Goal: Task Accomplishment & Management: Complete application form

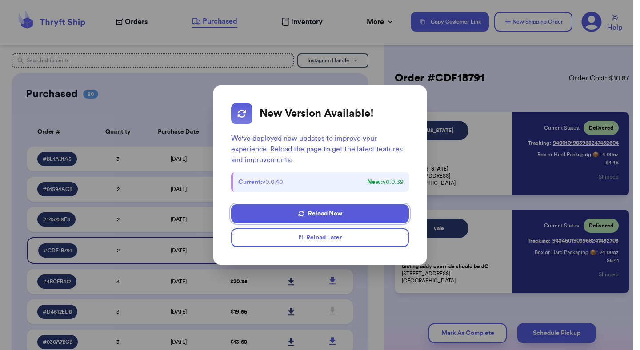
scroll to position [91, 0]
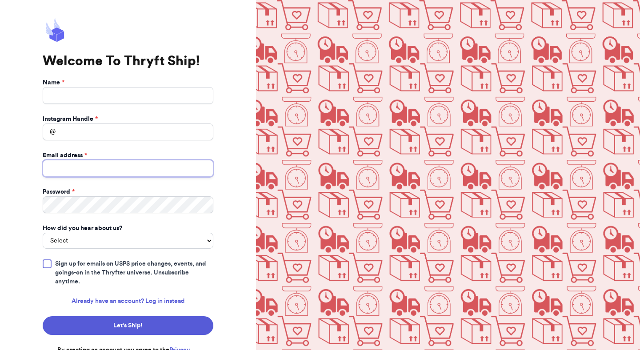
type input "[EMAIL_ADDRESS][DOMAIN_NAME]"
click at [150, 98] on input "Name *" at bounding box center [128, 95] width 171 height 17
click at [150, 96] on input "Name *" at bounding box center [128, 95] width 171 height 17
click at [150, 100] on input "Name *" at bounding box center [128, 95] width 171 height 17
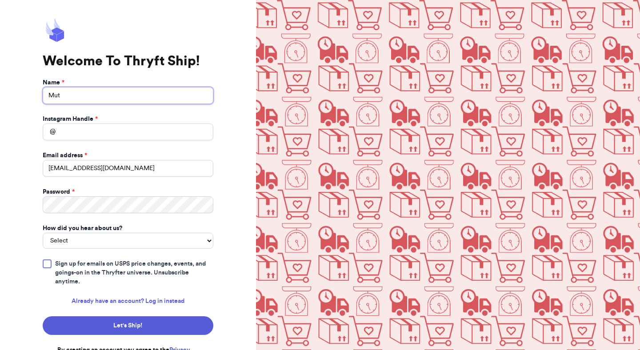
type input "Mut"
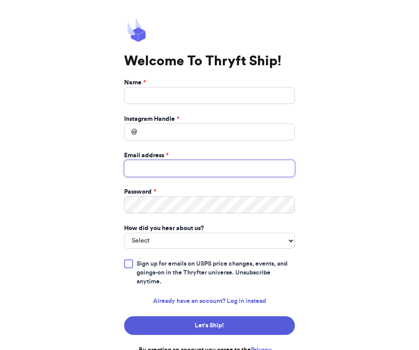
type input "mutahhar.ahmad+10@thryftship.com"
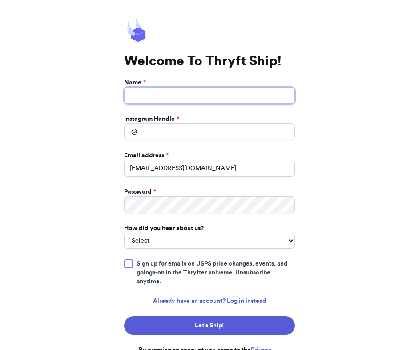
click at [232, 101] on input "Name *" at bounding box center [209, 95] width 171 height 17
type input "Mutahhar Ahmad"
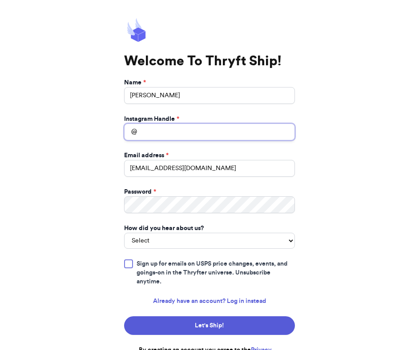
click at [239, 125] on input "Instagram Handle *" at bounding box center [209, 132] width 171 height 17
type input "mutahhar01"
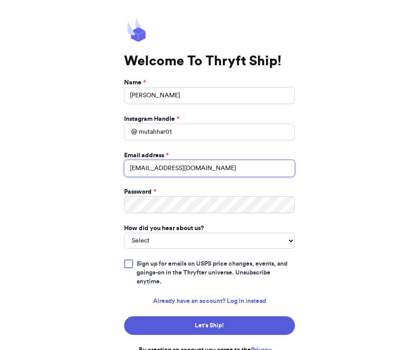
click at [184, 169] on input "[EMAIL_ADDRESS][DOMAIN_NAME]" at bounding box center [209, 168] width 171 height 17
type input "[EMAIL_ADDRESS][DOMAIN_NAME]"
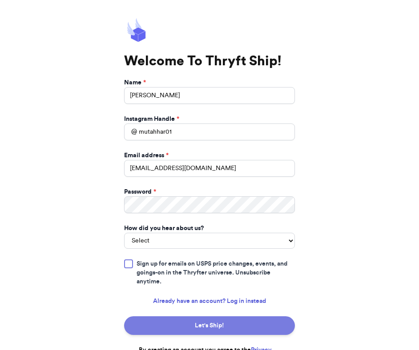
click at [249, 322] on button "Let's Ship!" at bounding box center [209, 326] width 171 height 19
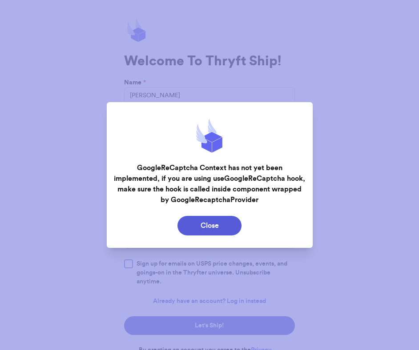
click at [237, 176] on div "GoogleReCaptcha Context has not yet been implemented, if you are using useGoogl…" at bounding box center [210, 184] width 192 height 43
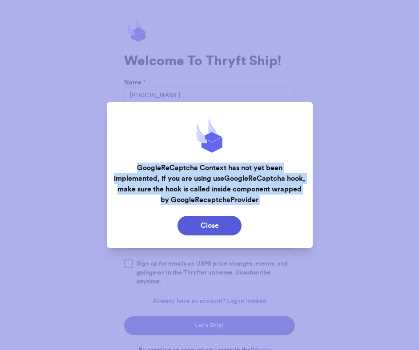
copy div "GoogleReCaptcha Context has not yet been implemented, if you are using useGoogl…"
click at [213, 225] on button "Close" at bounding box center [209, 226] width 64 height 20
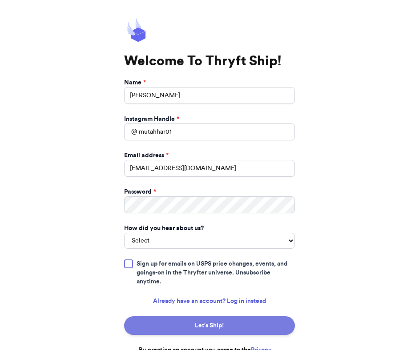
click at [217, 325] on button "Let's Ship!" at bounding box center [209, 326] width 171 height 19
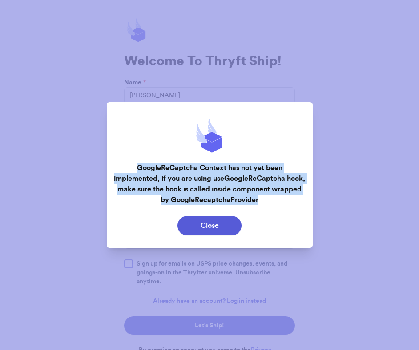
drag, startPoint x: 137, startPoint y: 166, endPoint x: 286, endPoint y: 198, distance: 152.4
click at [286, 198] on div "GoogleReCaptcha Context has not yet been implemented, if you are using useGoogl…" at bounding box center [210, 184] width 192 height 43
copy div "GoogleReCaptcha Context has not yet been implemented, if you are using useGoogl…"
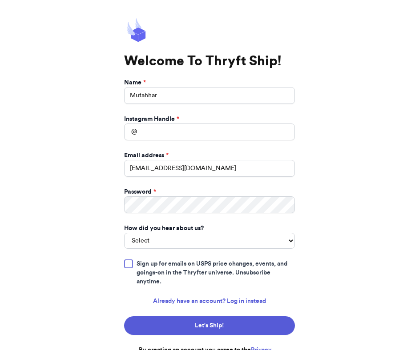
type input "Mutahhar"
type input "mutahhar01"
click at [188, 171] on input "[EMAIL_ADDRESS][DOMAIN_NAME]" at bounding box center [209, 168] width 171 height 17
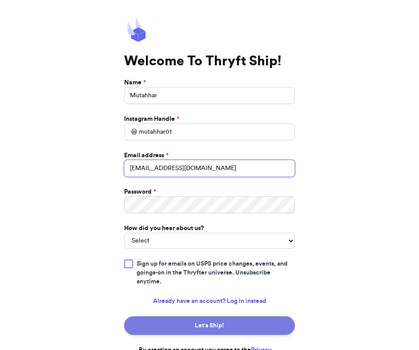
type input "[EMAIL_ADDRESS][DOMAIN_NAME]"
click at [245, 326] on button "Let's Ship!" at bounding box center [209, 326] width 171 height 19
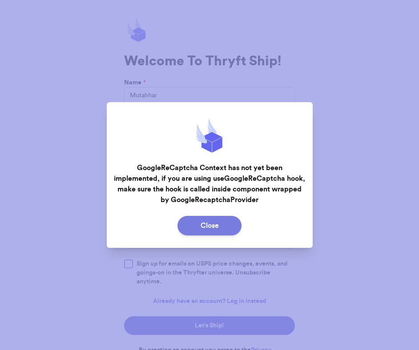
click at [199, 225] on button "Close" at bounding box center [209, 226] width 64 height 20
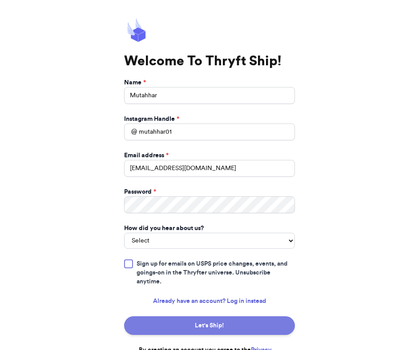
click at [226, 325] on button "Let's Ship!" at bounding box center [209, 326] width 171 height 19
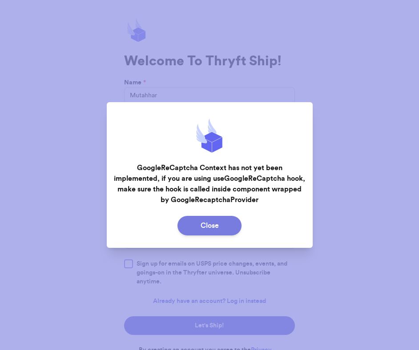
click at [207, 231] on button "Close" at bounding box center [209, 226] width 64 height 20
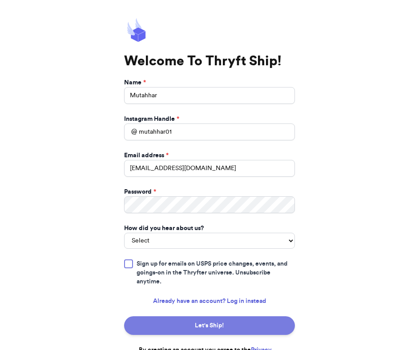
click at [225, 331] on button "Let's Ship!" at bounding box center [209, 326] width 171 height 19
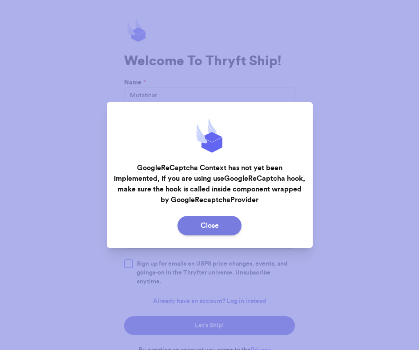
click at [235, 226] on button "Close" at bounding box center [209, 226] width 64 height 20
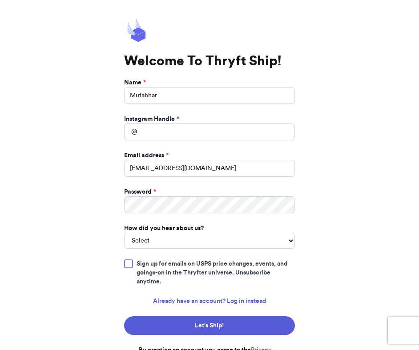
type input "Mutahhar"
click at [188, 169] on input "[EMAIL_ADDRESS][DOMAIN_NAME]" at bounding box center [209, 168] width 171 height 17
type input "mutahhar.ahmad+01@thryftship.com"
click at [218, 137] on input "Instagram Handle *" at bounding box center [209, 132] width 171 height 17
paste input "mutahhar.ahmad+01"
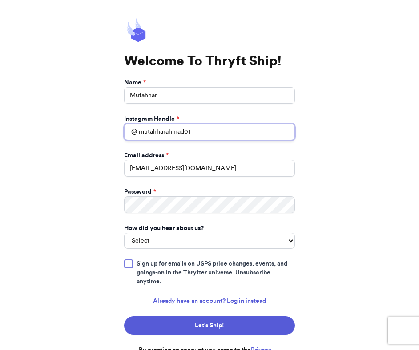
scroll to position [15, 0]
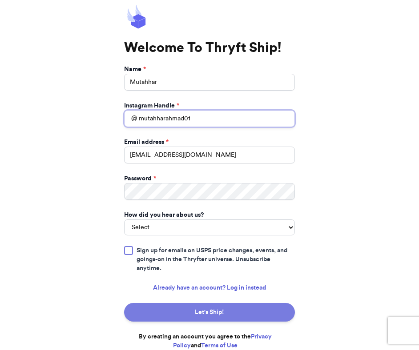
type input "mutahharahmad01"
click at [240, 310] on button "Let's Ship!" at bounding box center [209, 312] width 171 height 19
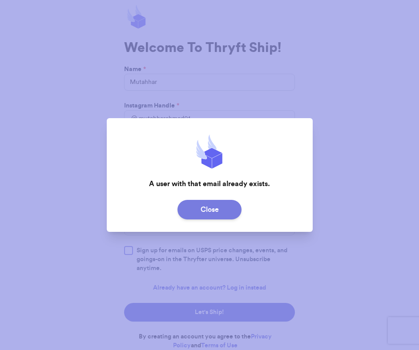
click at [225, 213] on button "Close" at bounding box center [209, 210] width 64 height 20
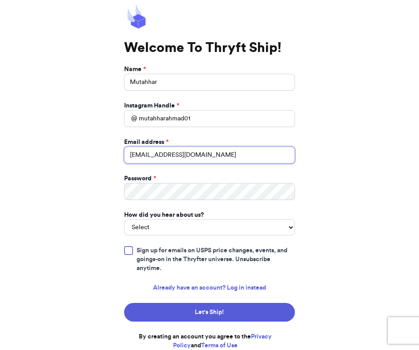
click at [186, 153] on input "mutahhar.ahmad+01@thryftship.com" at bounding box center [209, 155] width 171 height 17
click at [186, 156] on input "mutahhar.ahmad+01@thryftship.com" at bounding box center [209, 155] width 171 height 17
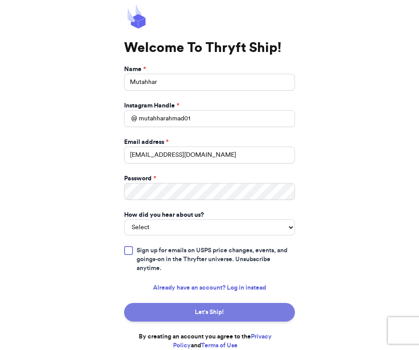
click at [226, 310] on button "Let's Ship!" at bounding box center [209, 312] width 171 height 19
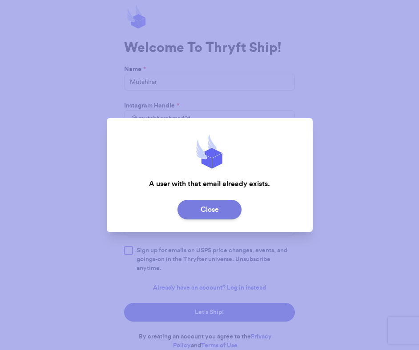
click at [220, 205] on button "Close" at bounding box center [209, 210] width 64 height 20
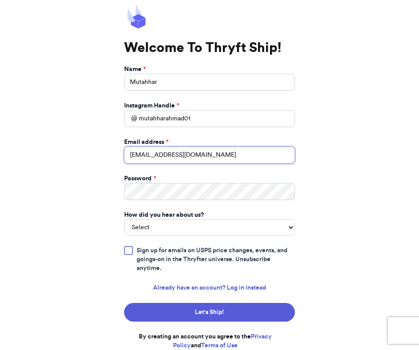
click at [189, 155] on input "mutahhar.ahmad+001@thryftship.com" at bounding box center [209, 155] width 171 height 17
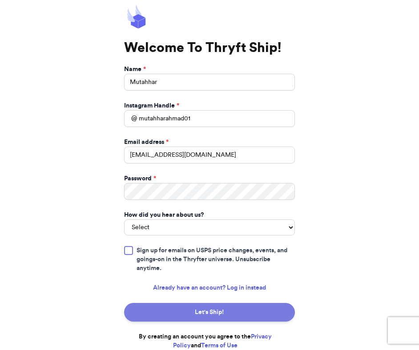
click at [230, 318] on button "Let's Ship!" at bounding box center [209, 312] width 171 height 19
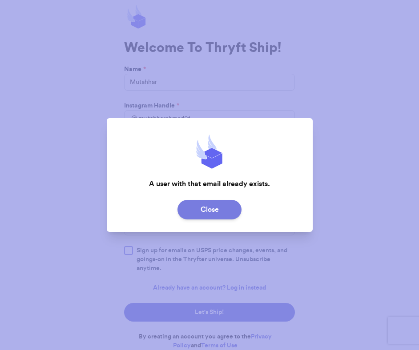
click at [238, 205] on button "Close" at bounding box center [209, 210] width 64 height 20
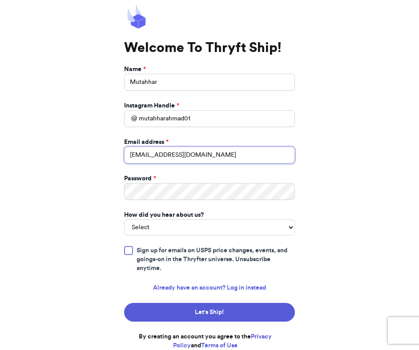
click at [192, 156] on input "mutahhar.ahmad+0011@thryftship.com" at bounding box center [209, 155] width 171 height 17
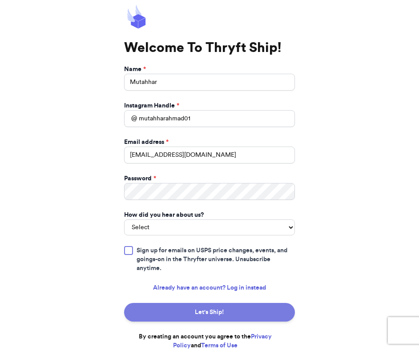
click at [239, 314] on button "Let's Ship!" at bounding box center [209, 312] width 171 height 19
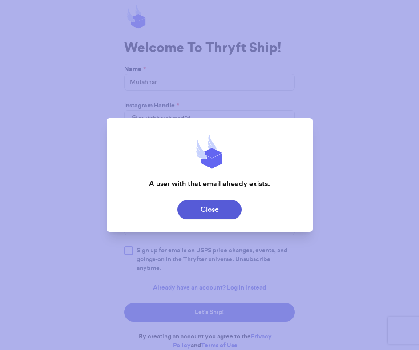
click at [208, 187] on div "A user with that email already exists." at bounding box center [209, 184] width 121 height 11
copy div "A user with that email already exists."
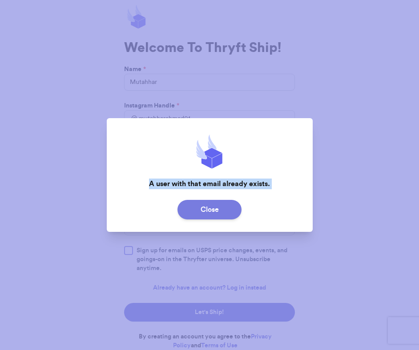
click at [219, 206] on button "Close" at bounding box center [209, 210] width 64 height 20
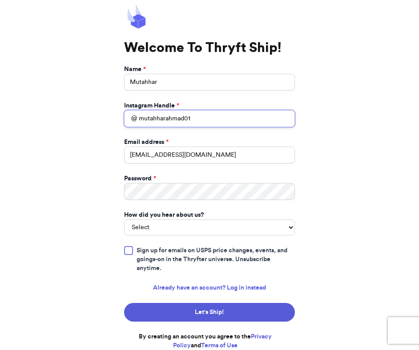
click at [256, 120] on input "mutahharahmad01" at bounding box center [209, 118] width 171 height 17
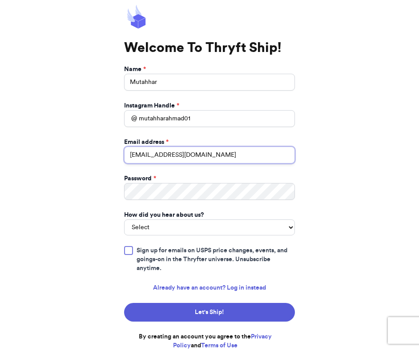
click at [188, 155] on input "mutahhar.ahmad+97@thryftship.com" at bounding box center [209, 155] width 171 height 17
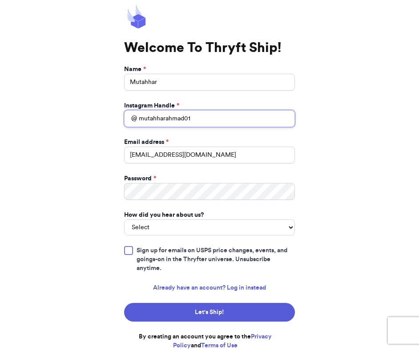
click at [205, 122] on input "mutahharahmad01" at bounding box center [209, 118] width 171 height 17
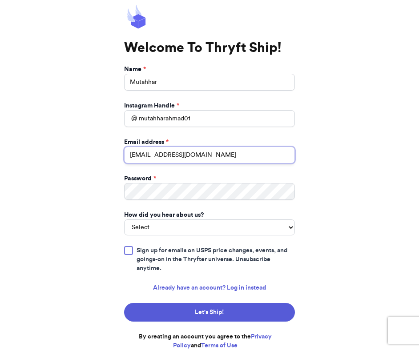
click at [187, 154] on input "mutahhar.ahmad+97@thryftship.com" at bounding box center [209, 155] width 171 height 17
type input "mutahhar.ahmad+0011@thryftship.com"
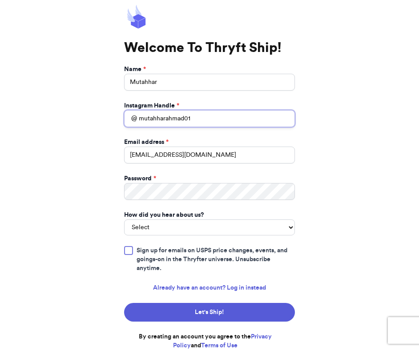
click at [194, 116] on input "mutahharahmad01" at bounding box center [209, 118] width 171 height 17
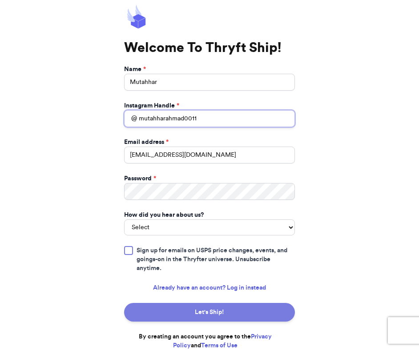
type input "mutahharahmad0011"
click at [218, 309] on button "Let's Ship!" at bounding box center [209, 312] width 171 height 19
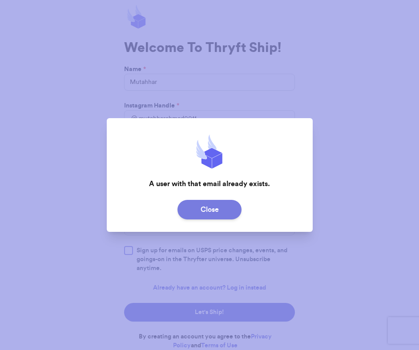
click at [236, 211] on button "Close" at bounding box center [209, 210] width 64 height 20
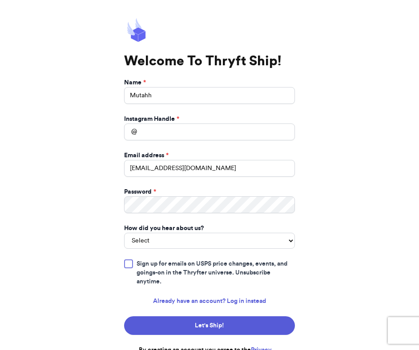
scroll to position [0, 0]
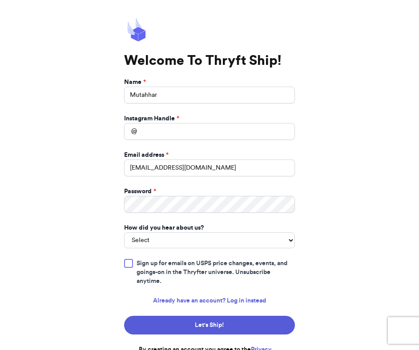
type input "Mutahhar"
type input "mutahhar0011"
click at [184, 171] on input "[EMAIL_ADDRESS][DOMAIN_NAME]" at bounding box center [209, 168] width 171 height 17
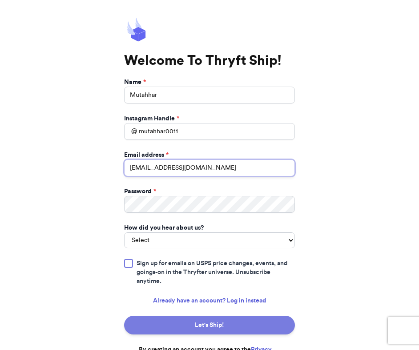
type input "mutahhar.ahmad+0011@thryftship.com"
click at [244, 332] on button "Let's Ship!" at bounding box center [209, 325] width 171 height 19
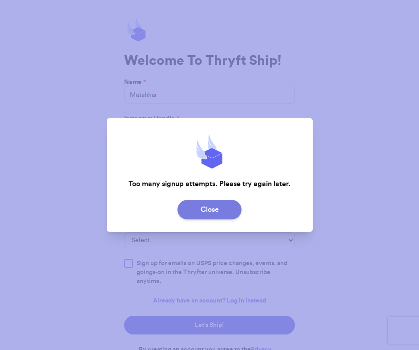
click at [221, 214] on button "Close" at bounding box center [209, 210] width 64 height 20
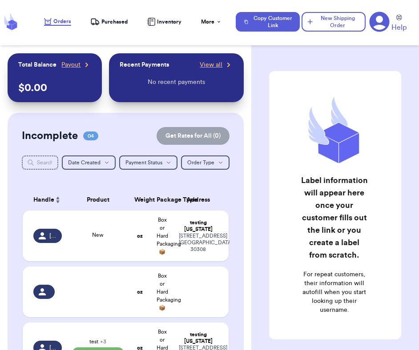
click at [371, 23] on icon at bounding box center [379, 22] width 20 height 20
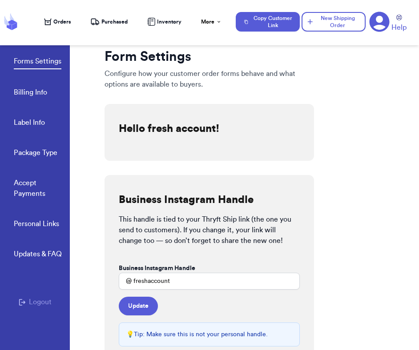
click at [38, 297] on button "Logout" at bounding box center [35, 302] width 33 height 11
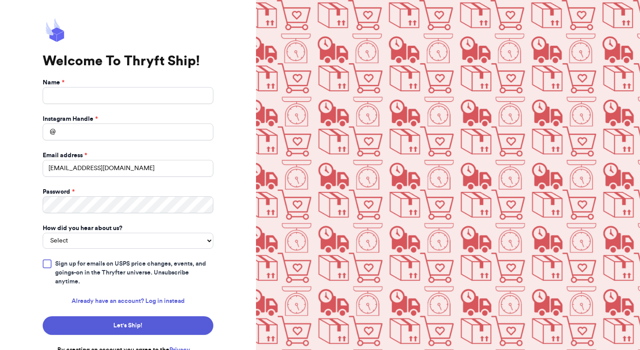
scroll to position [15, 0]
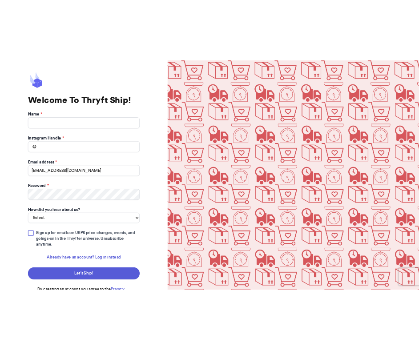
scroll to position [15, 0]
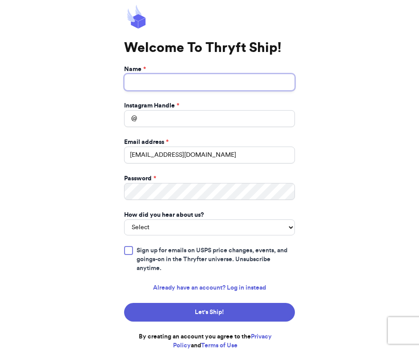
click at [211, 82] on input "Name *" at bounding box center [209, 82] width 171 height 17
type input "[PERSON_NAME]"
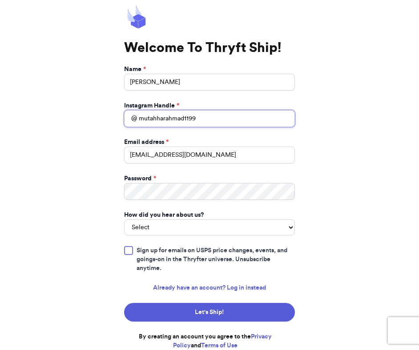
type input "mutahharahmad1199"
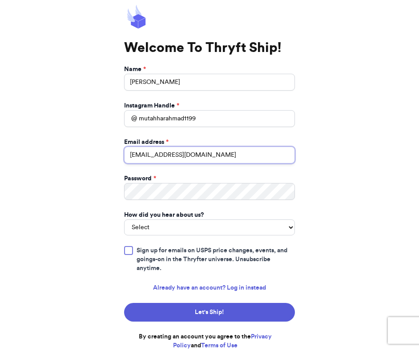
click at [186, 155] on input "[EMAIL_ADDRESS][DOMAIN_NAME]" at bounding box center [209, 155] width 171 height 17
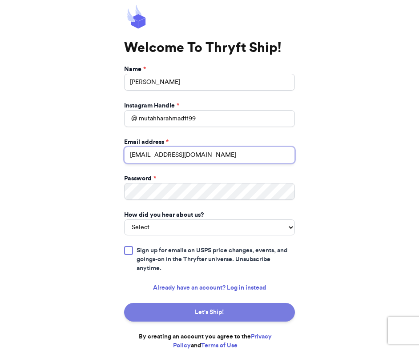
type input "[EMAIL_ADDRESS][DOMAIN_NAME]"
click at [208, 308] on button "Let's Ship!" at bounding box center [209, 312] width 171 height 19
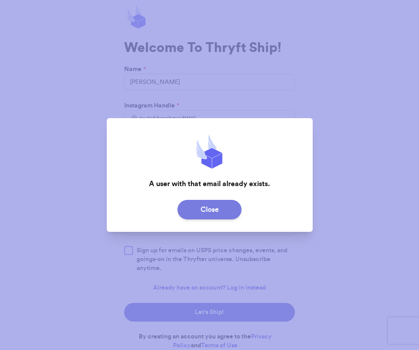
click at [227, 205] on button "Close" at bounding box center [209, 210] width 64 height 20
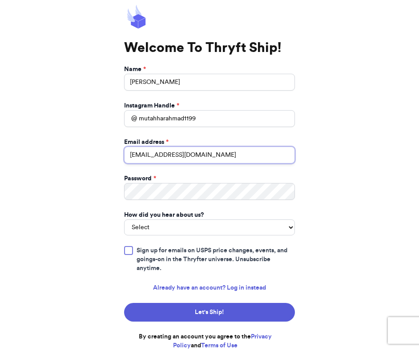
click at [225, 155] on input "[EMAIL_ADDRESS][DOMAIN_NAME]" at bounding box center [209, 155] width 171 height 17
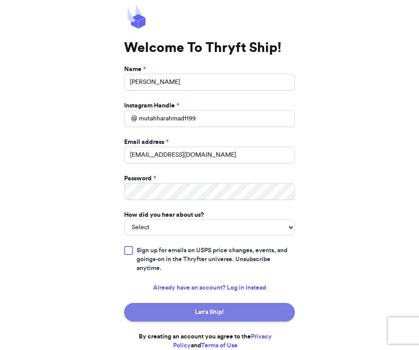
click at [241, 311] on button "Let's Ship!" at bounding box center [209, 312] width 171 height 19
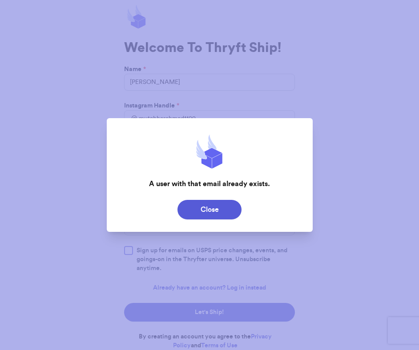
click at [221, 183] on div "A user with that email already exists." at bounding box center [209, 184] width 121 height 11
copy div "A user with that email already exists."
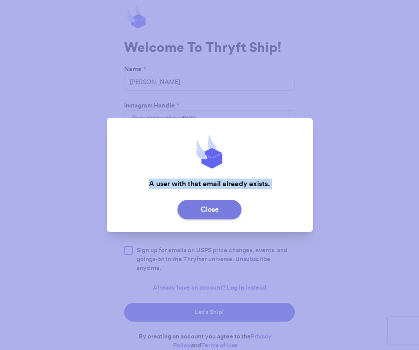
click at [215, 209] on button "Close" at bounding box center [209, 210] width 64 height 20
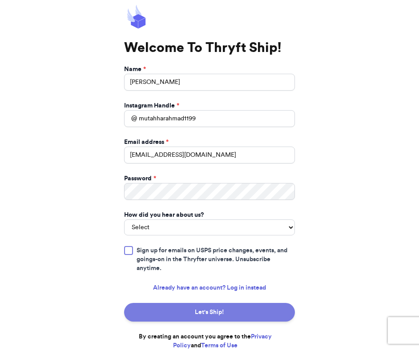
click at [239, 309] on button "Let's Ship!" at bounding box center [209, 312] width 171 height 19
